Goal: Information Seeking & Learning: Learn about a topic

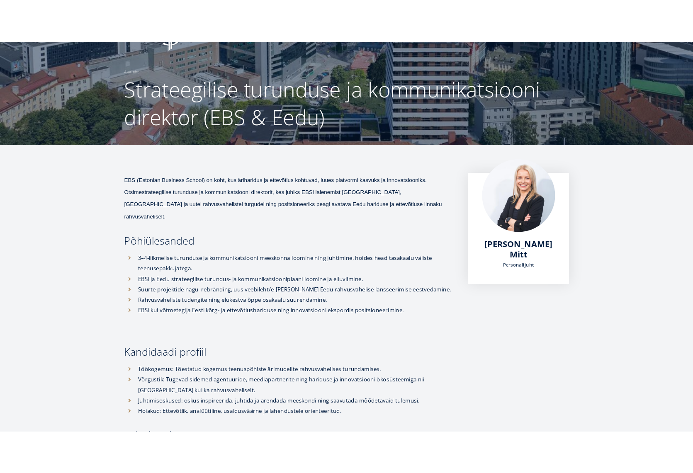
scroll to position [45, 0]
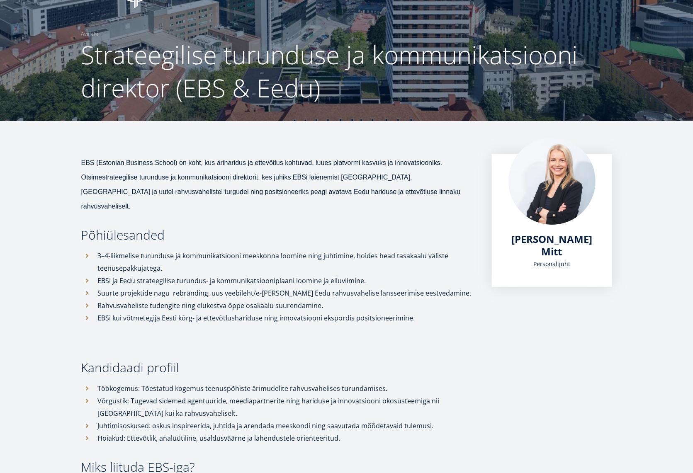
drag, startPoint x: 224, startPoint y: 338, endPoint x: 250, endPoint y: 415, distance: 81.5
click at [223, 338] on div "EBS (Estonian Business School) on koht, kus äriharidus ja ettevõtlus kohtuvad, …" at bounding box center [278, 359] width 394 height 410
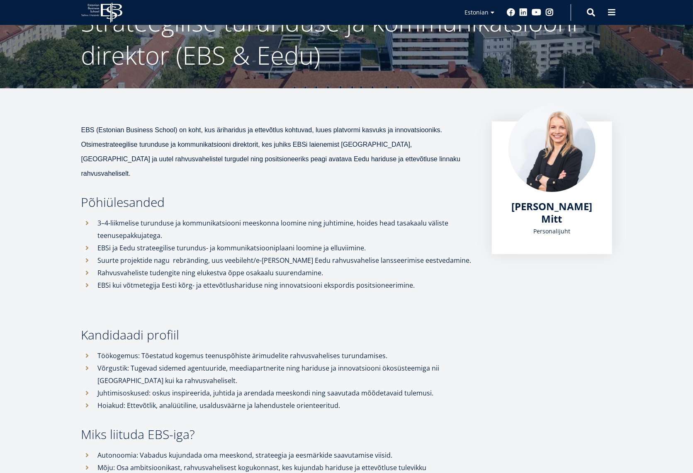
scroll to position [0, 0]
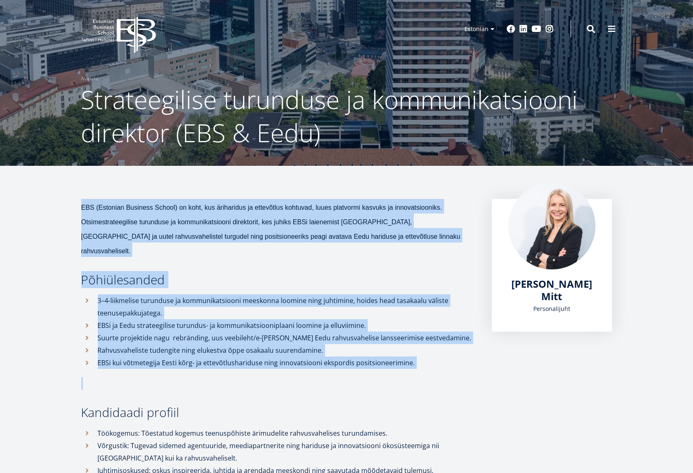
drag, startPoint x: 80, startPoint y: 199, endPoint x: 372, endPoint y: 366, distance: 337.0
drag, startPoint x: 396, startPoint y: 356, endPoint x: 437, endPoint y: 344, distance: 43.0
click at [399, 355] on div "EBS (Estonian Business School) on koht, kus äriharidus ja ettevõtlus kohtuvad, …" at bounding box center [278, 404] width 394 height 410
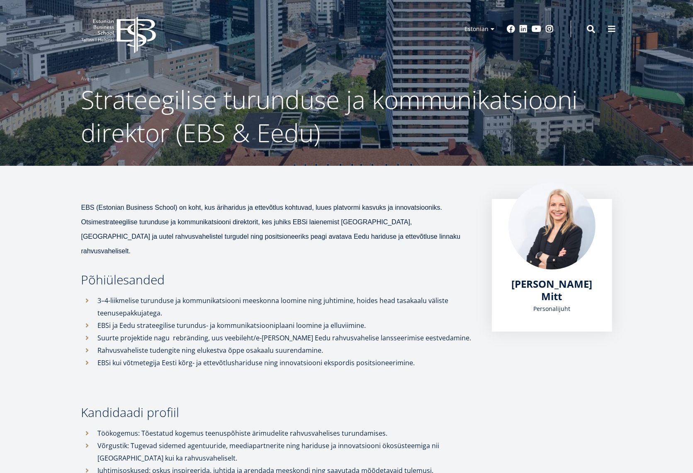
drag, startPoint x: 438, startPoint y: 353, endPoint x: 43, endPoint y: 195, distance: 424.9
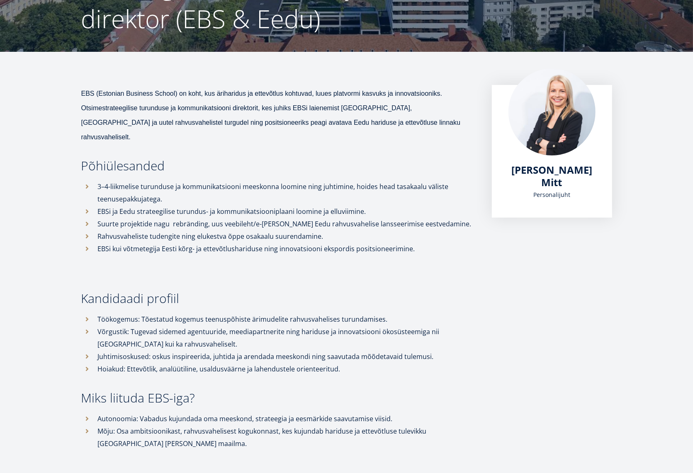
click at [321, 263] on p at bounding box center [278, 269] width 394 height 12
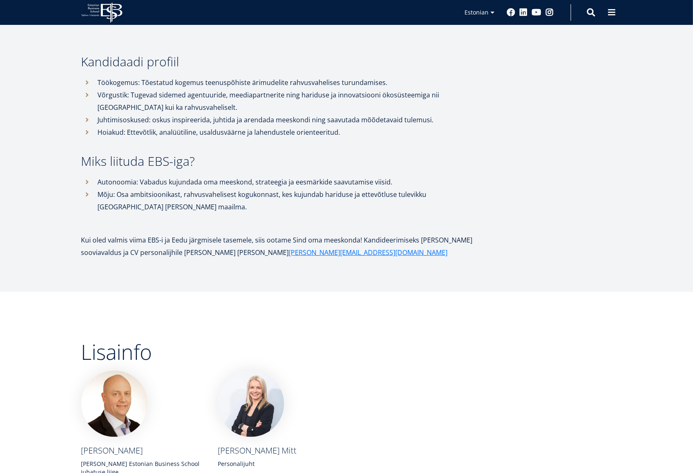
scroll to position [347, 0]
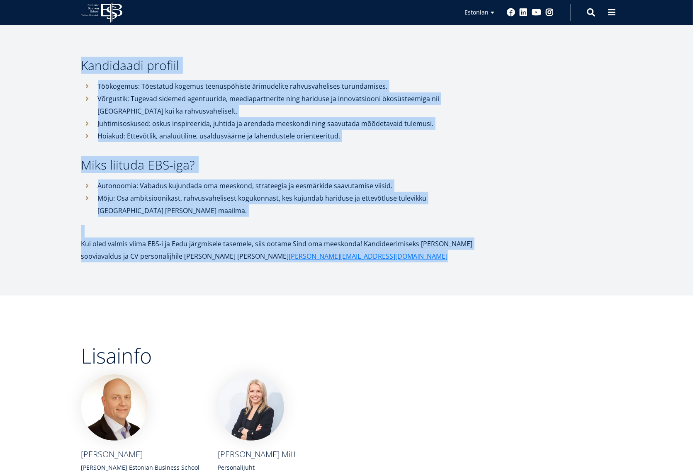
drag, startPoint x: 260, startPoint y: 228, endPoint x: 52, endPoint y: 51, distance: 273.4
click at [52, 51] on article "EBS (Estonian Business School) on koht, kus äriharidus ja ettevõtlus kohtuvad, …" at bounding box center [346, 194] width 693 height 750
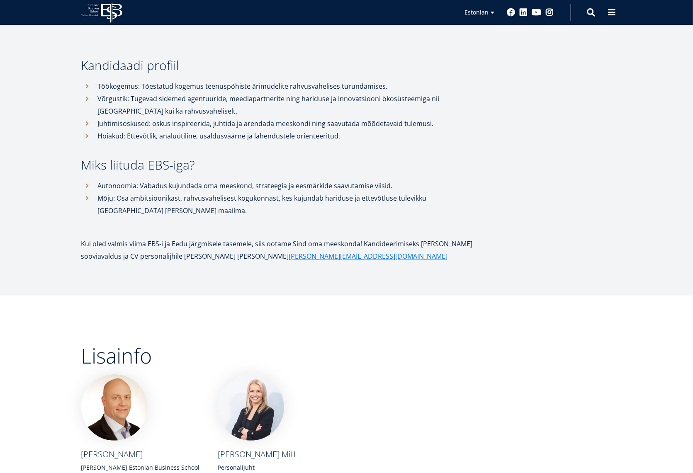
drag, startPoint x: 340, startPoint y: 274, endPoint x: 315, endPoint y: 259, distance: 29.4
click at [340, 274] on article "EBS (Estonian Business School) on koht, kus äriharidus ja ettevõtlus kohtuvad, …" at bounding box center [346, 194] width 693 height 750
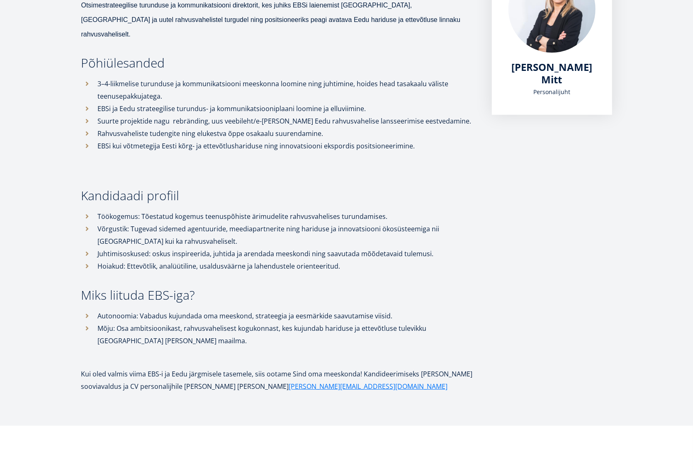
scroll to position [0, 0]
